Goal: Navigation & Orientation: Find specific page/section

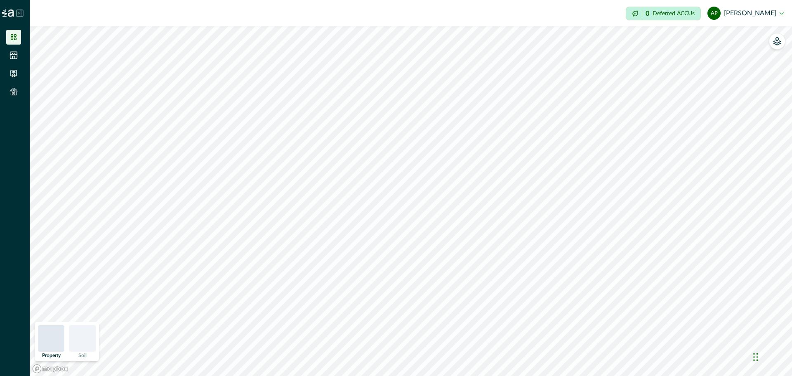
click at [10, 37] on icon at bounding box center [13, 37] width 8 height 8
click at [14, 48] on li at bounding box center [13, 55] width 15 height 15
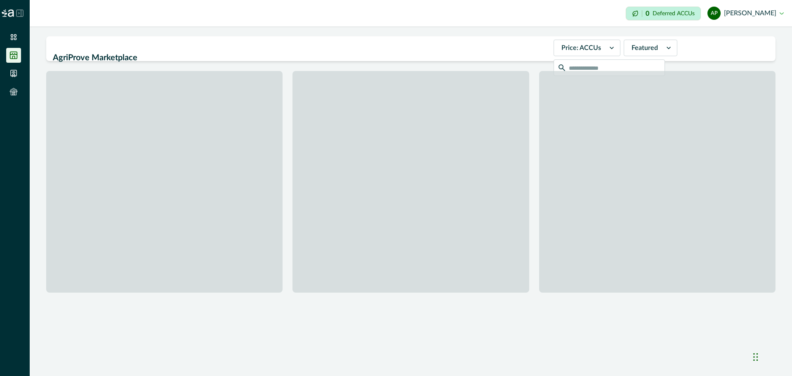
click at [12, 57] on icon at bounding box center [13, 55] width 8 height 8
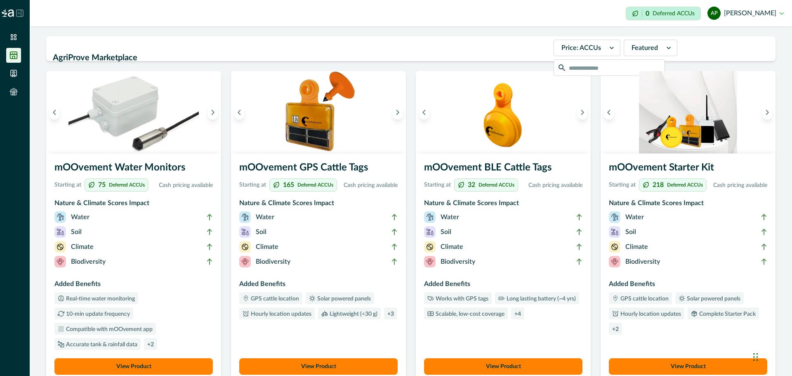
click at [12, 26] on h2 at bounding box center [7, 13] width 14 height 26
click at [14, 33] on li at bounding box center [13, 37] width 15 height 15
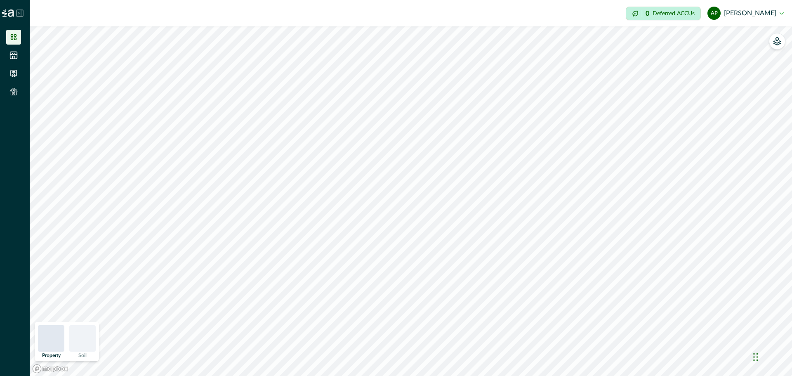
click at [17, 15] on icon at bounding box center [20, 13] width 7 height 7
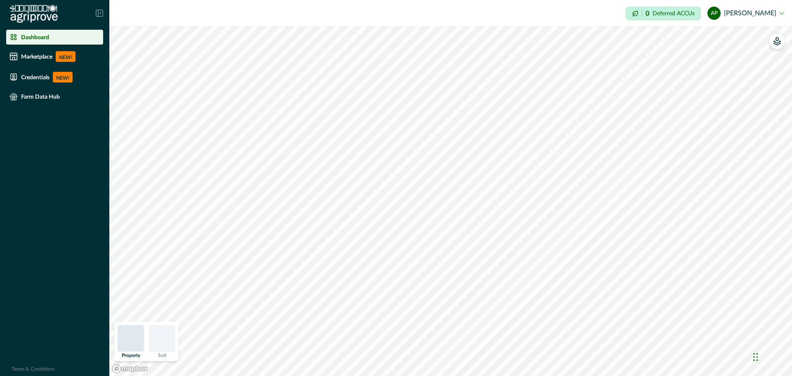
click at [102, 12] on icon at bounding box center [99, 12] width 7 height 7
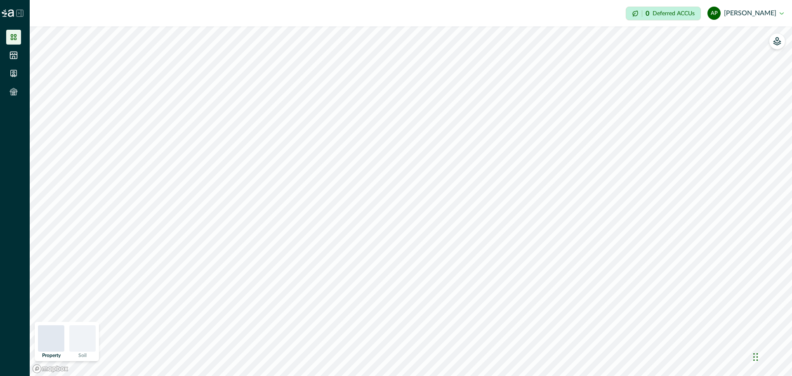
click at [14, 35] on icon at bounding box center [13, 37] width 8 height 8
click at [17, 40] on icon at bounding box center [13, 37] width 8 height 8
click at [15, 58] on icon at bounding box center [13, 55] width 8 height 8
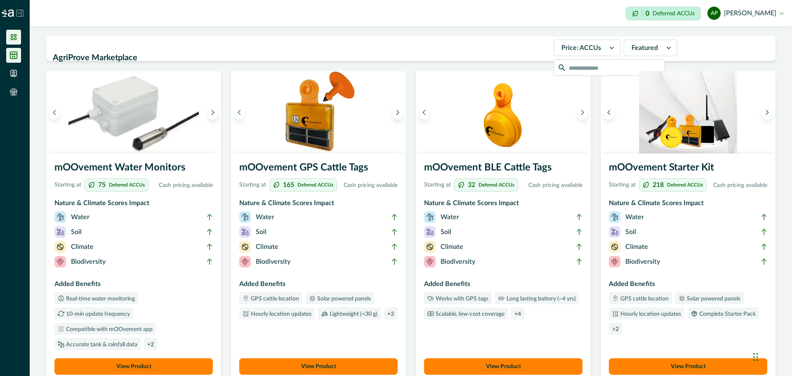
click at [16, 38] on icon at bounding box center [14, 37] width 6 height 6
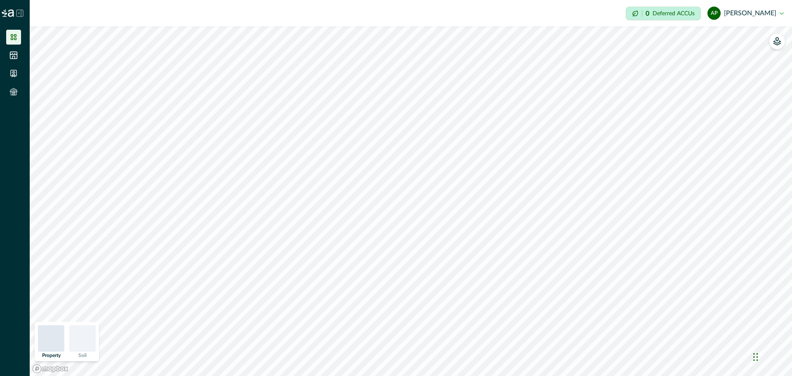
click at [19, 17] on div at bounding box center [15, 13] width 30 height 26
click at [20, 15] on icon at bounding box center [19, 12] width 7 height 7
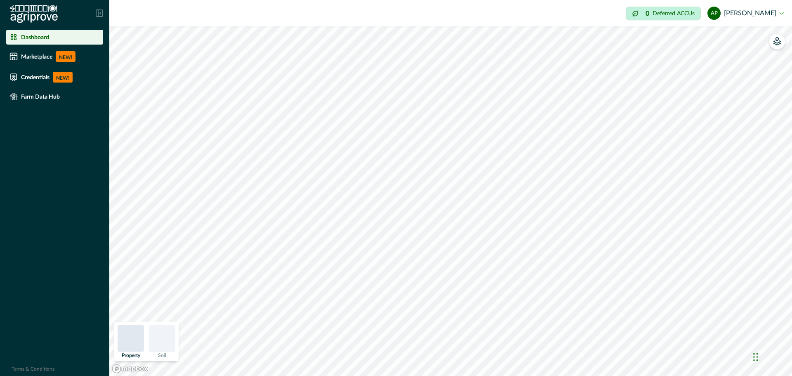
click at [59, 41] on li "Dashboard" at bounding box center [54, 37] width 97 height 15
click at [43, 105] on ul "Dashboard Marketplace NEW! Credentials NEW! Farm Data Hub" at bounding box center [54, 69] width 109 height 78
click at [44, 97] on p "Farm Data Hub" at bounding box center [40, 96] width 39 height 7
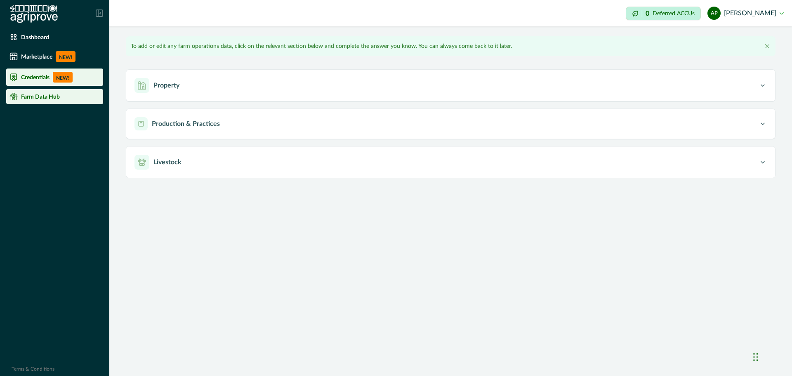
click at [45, 82] on div "Credentials NEW!" at bounding box center [54, 77] width 90 height 11
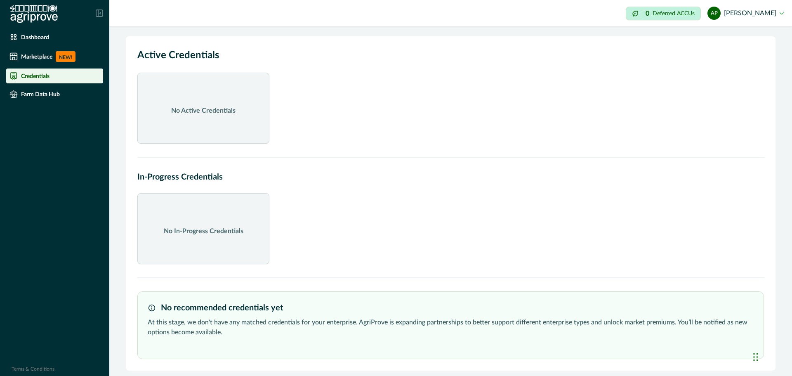
click at [43, 66] on ul "Dashboard Marketplace NEW! Credentials Farm Data Hub" at bounding box center [54, 67] width 109 height 75
click at [35, 57] on p "Marketplace" at bounding box center [36, 56] width 31 height 7
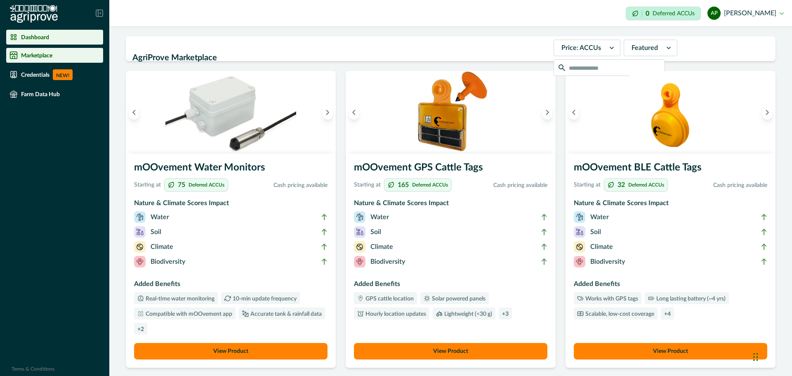
click at [61, 33] on div "Dashboard" at bounding box center [54, 37] width 90 height 8
